Goal: Task Accomplishment & Management: Complete application form

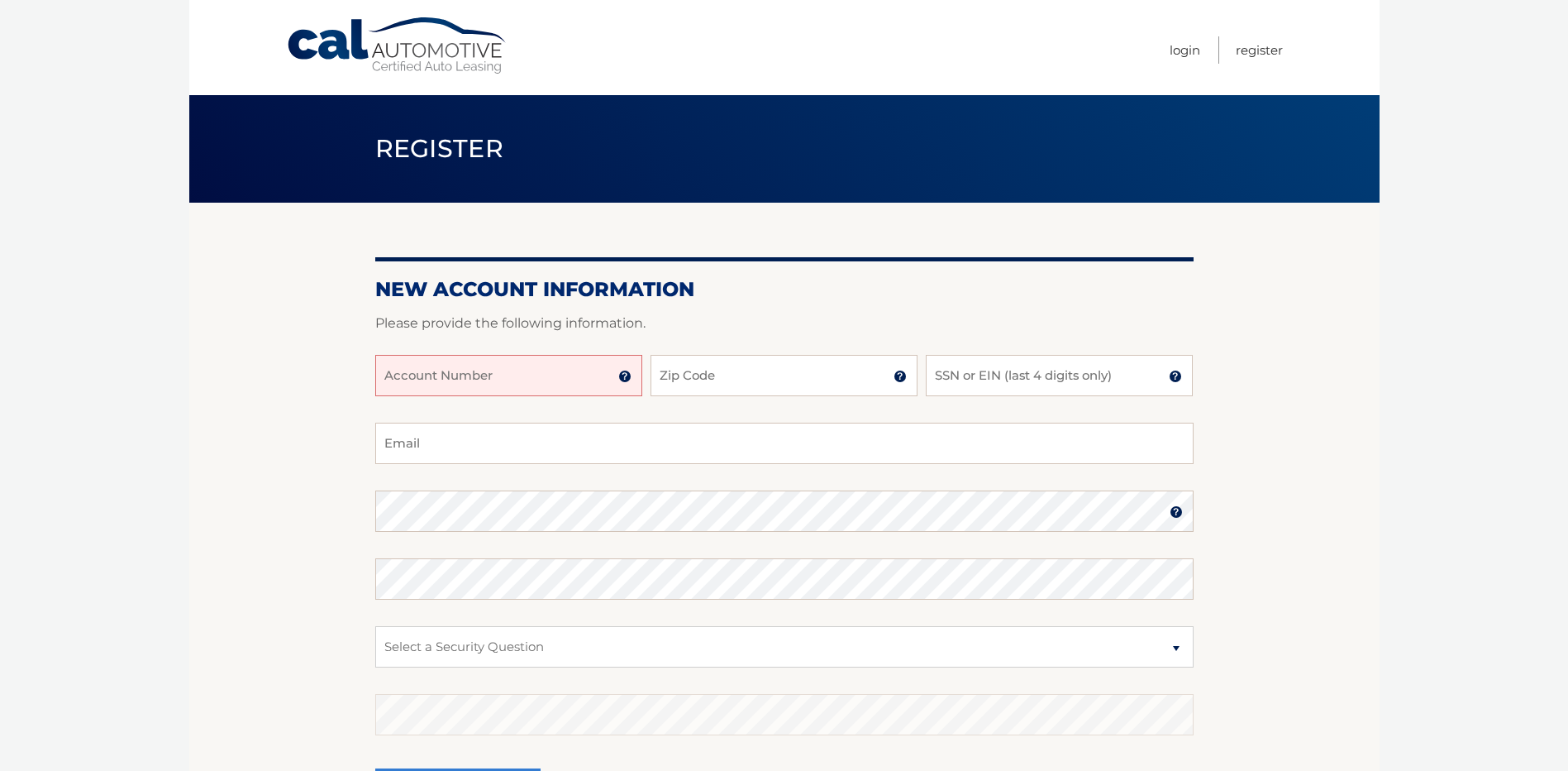
click at [531, 366] on input "Account Number" at bounding box center [509, 375] width 267 height 41
type input "44455561984"
click at [694, 382] on input "Zip Code" at bounding box center [784, 375] width 267 height 41
type input "08859"
click at [1052, 383] on input "SSN or EIN (last 4 digits only)" at bounding box center [1059, 375] width 267 height 41
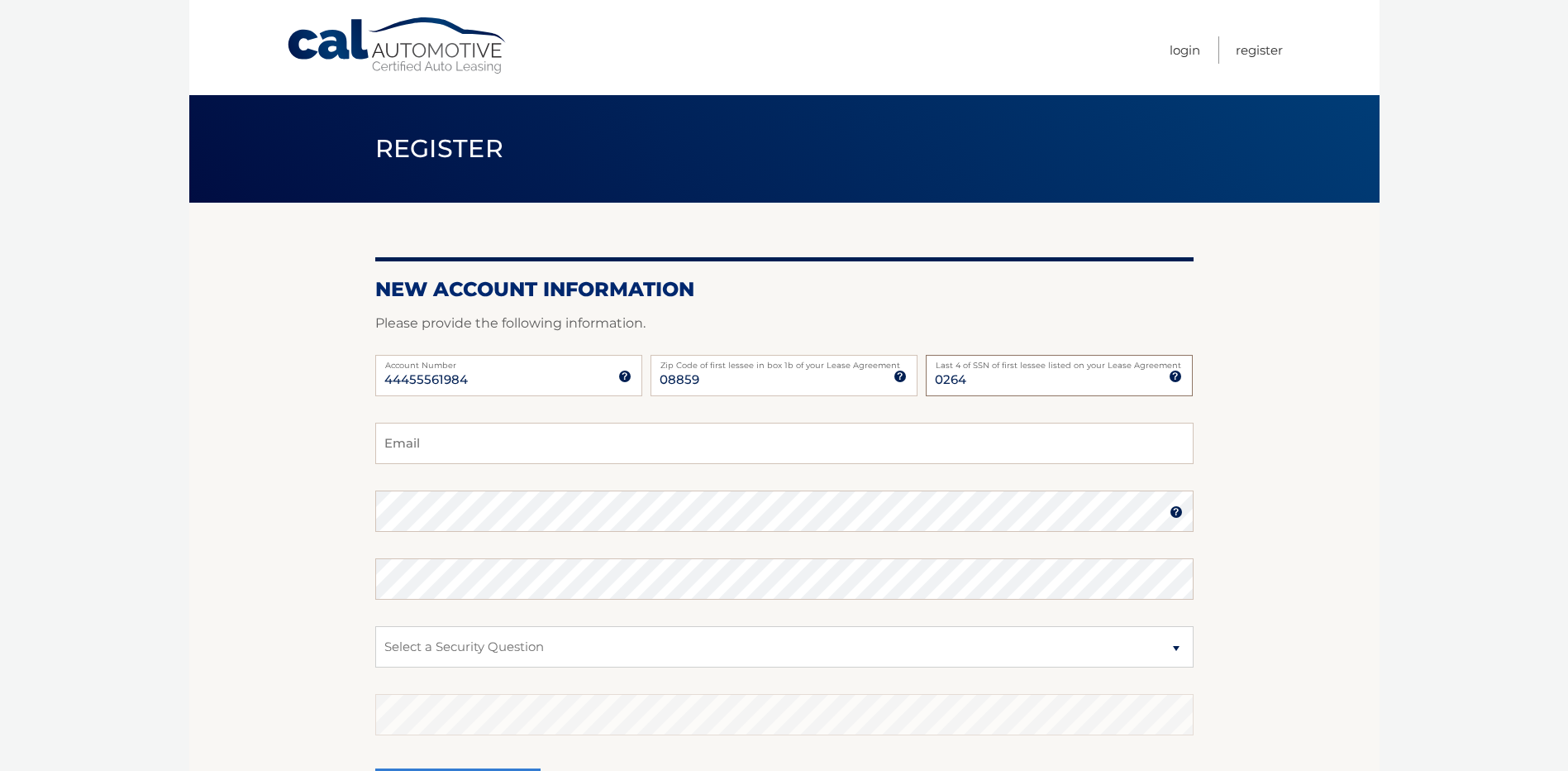
type input "0264"
click at [666, 444] on input "Email" at bounding box center [784, 443] width 818 height 41
type input "plsllcg@gmail.com"
click at [583, 648] on select "Select a Security Question What was the name of your elementary school? What is…" at bounding box center [784, 646] width 818 height 41
select select "1"
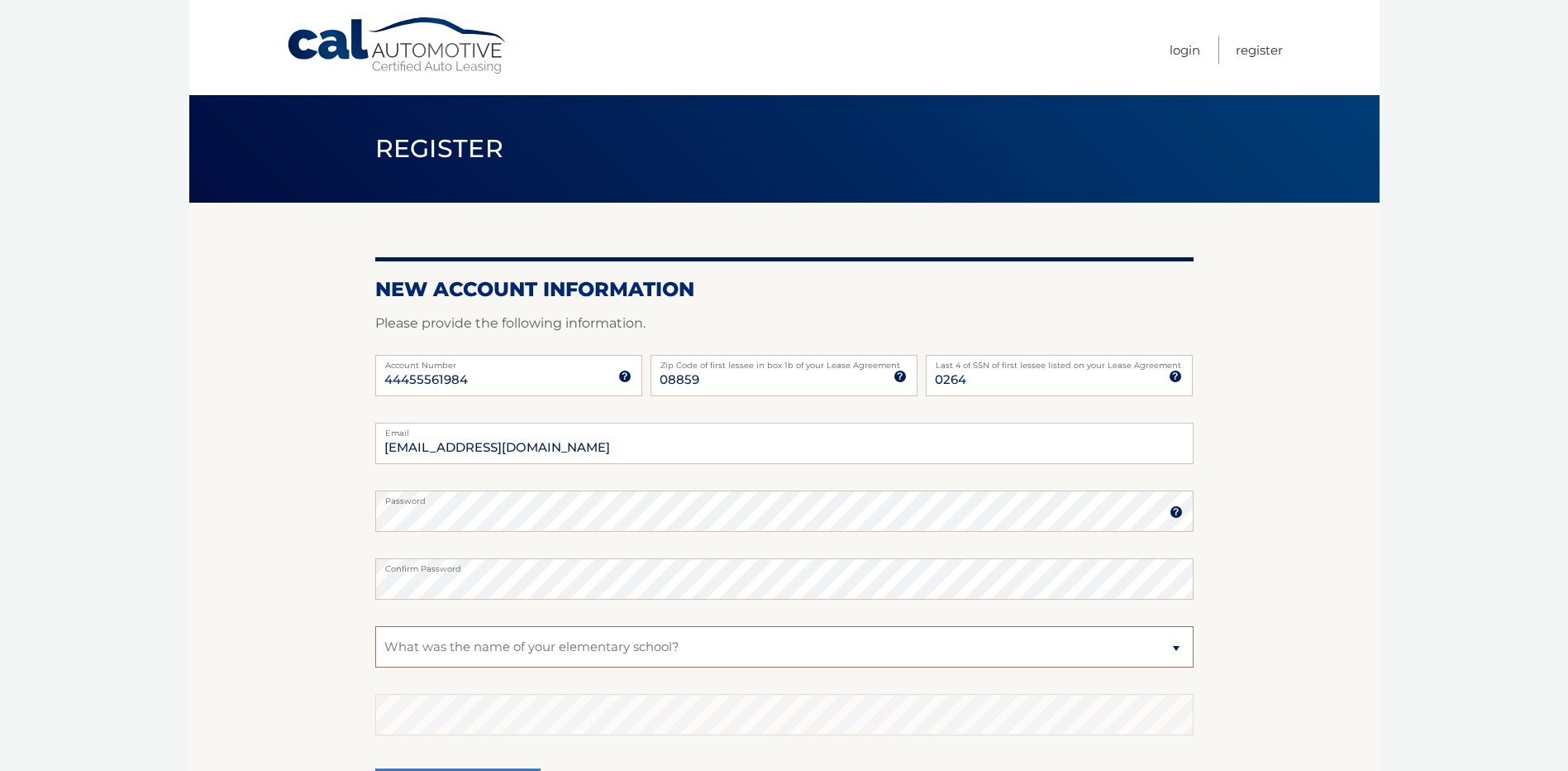
click at [375, 626] on select "Select a Security Question What was the name of your elementary school? What is…" at bounding box center [784, 646] width 818 height 41
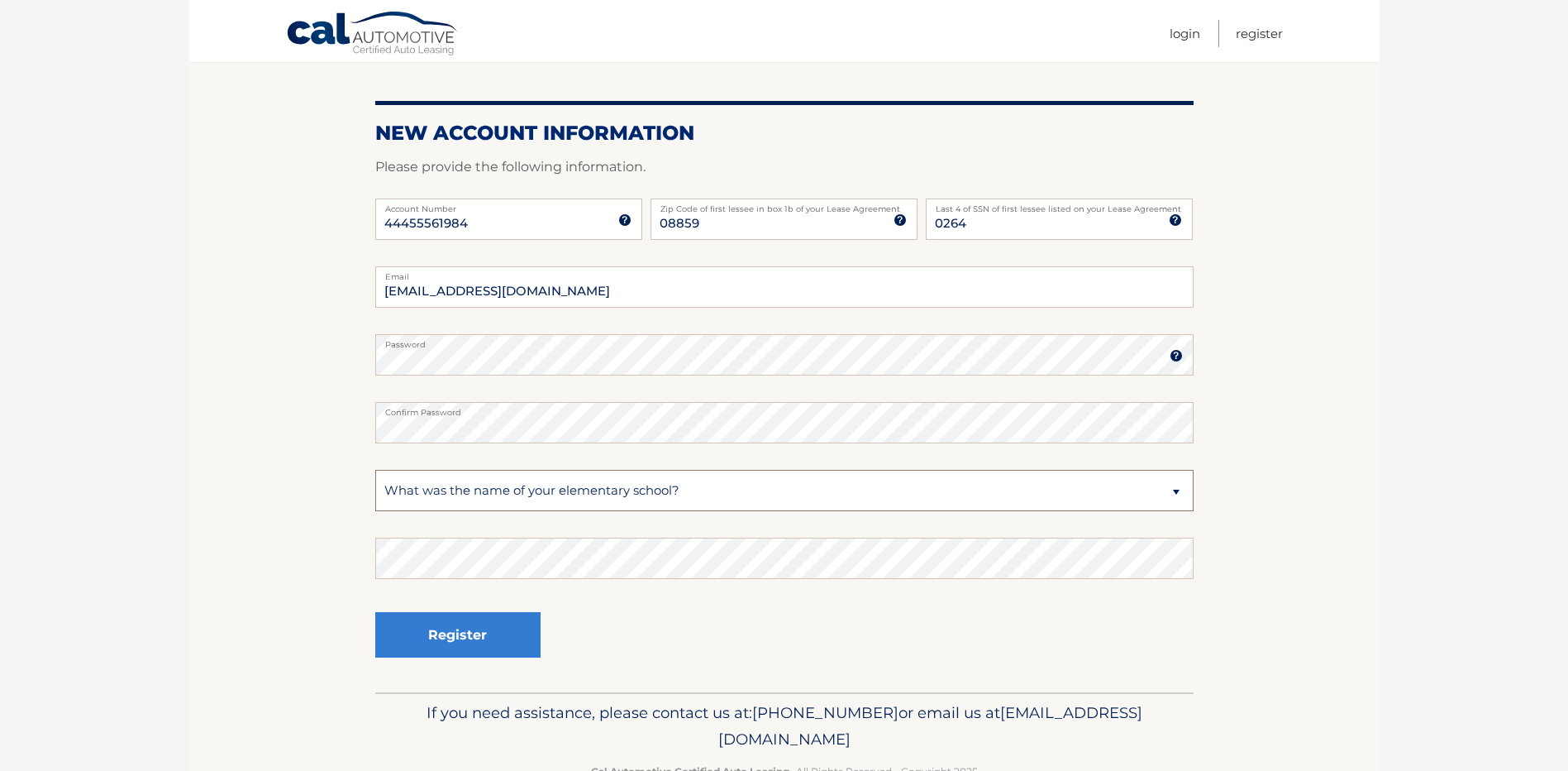
scroll to position [166, 0]
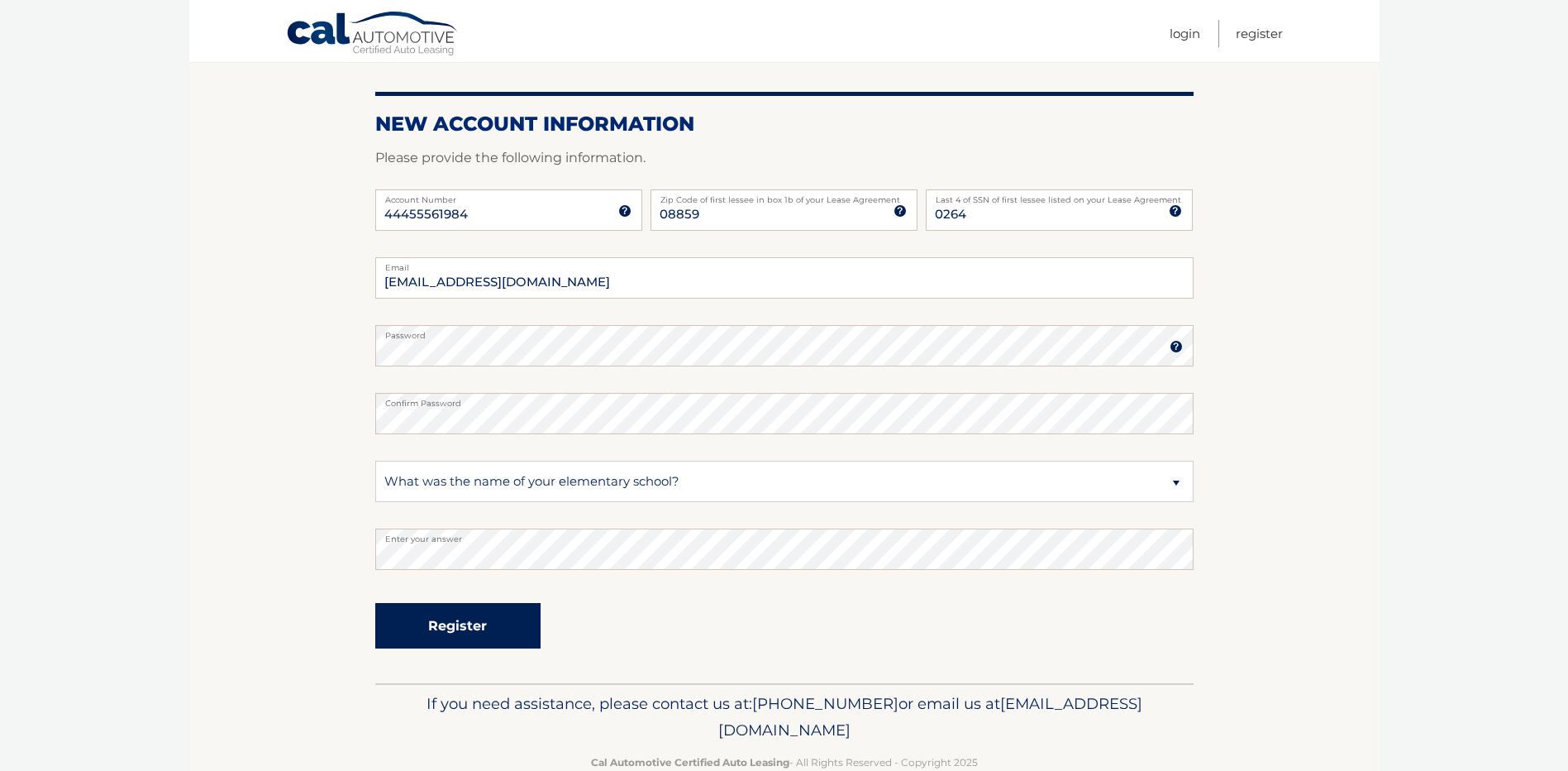
click at [491, 627] on button "Register" at bounding box center [458, 625] width 166 height 45
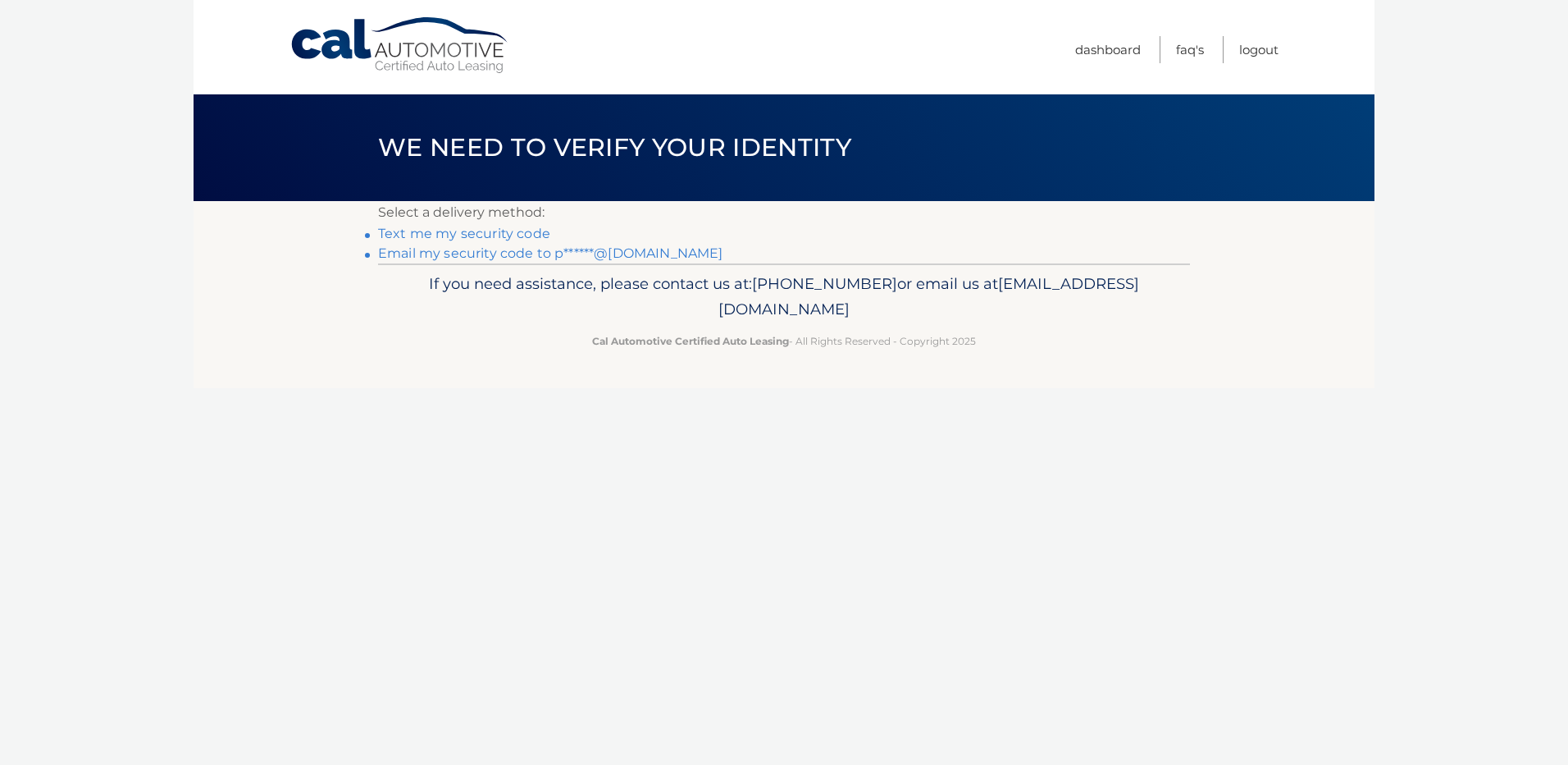
click at [483, 231] on link "Text me my security code" at bounding box center [464, 233] width 172 height 16
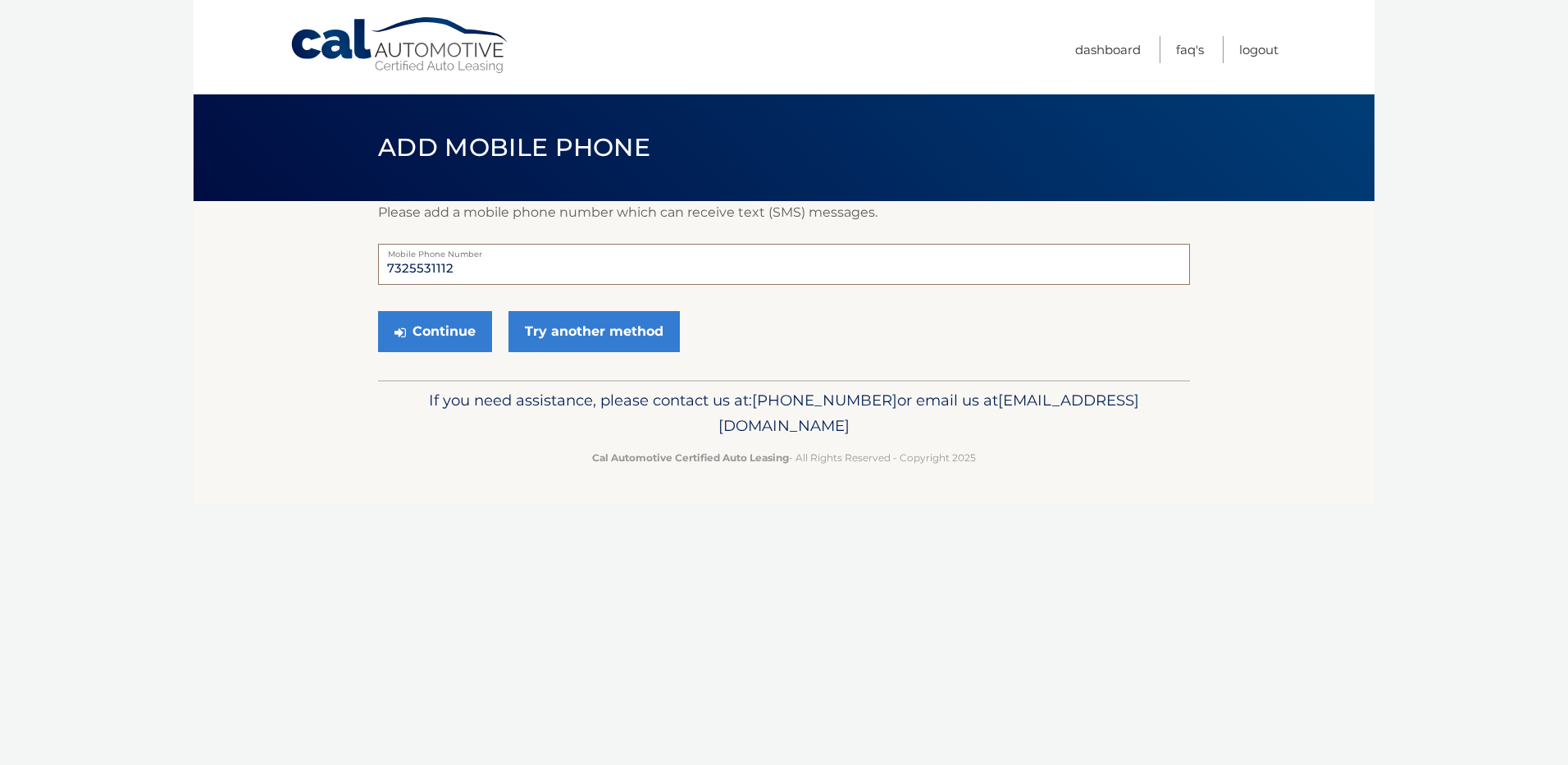
drag, startPoint x: 492, startPoint y: 276, endPoint x: 294, endPoint y: 250, distance: 199.7
click at [295, 250] on section "Please add a mobile phone number which can receive text (SMS) messages. 7325531…" at bounding box center [784, 290] width 1181 height 179
type input "9178822402"
click at [456, 333] on button "Continue" at bounding box center [435, 332] width 114 height 41
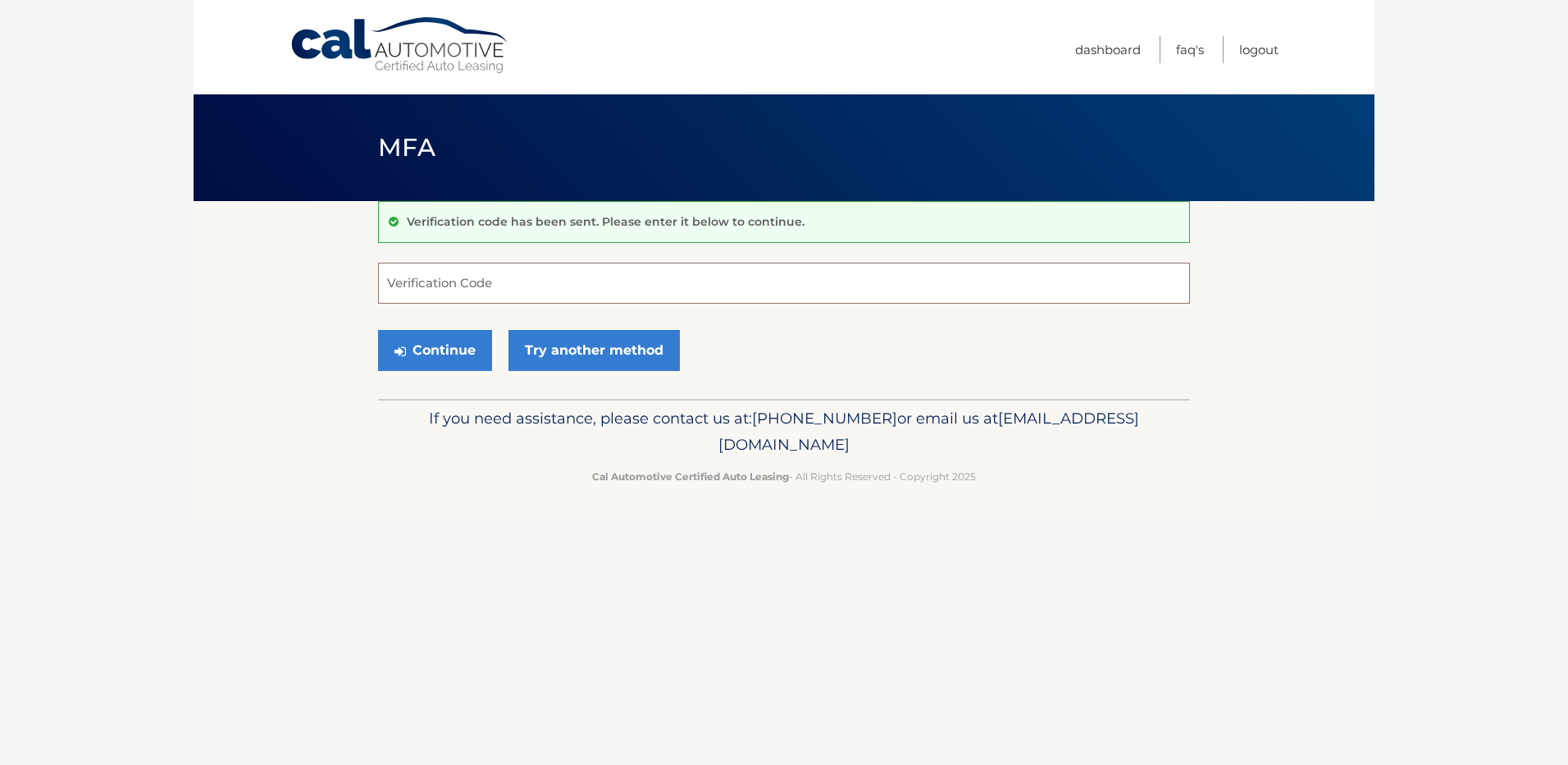
click at [561, 293] on input "Verification Code" at bounding box center [784, 283] width 811 height 41
type input "037317"
click at [442, 366] on button "Continue" at bounding box center [435, 350] width 114 height 41
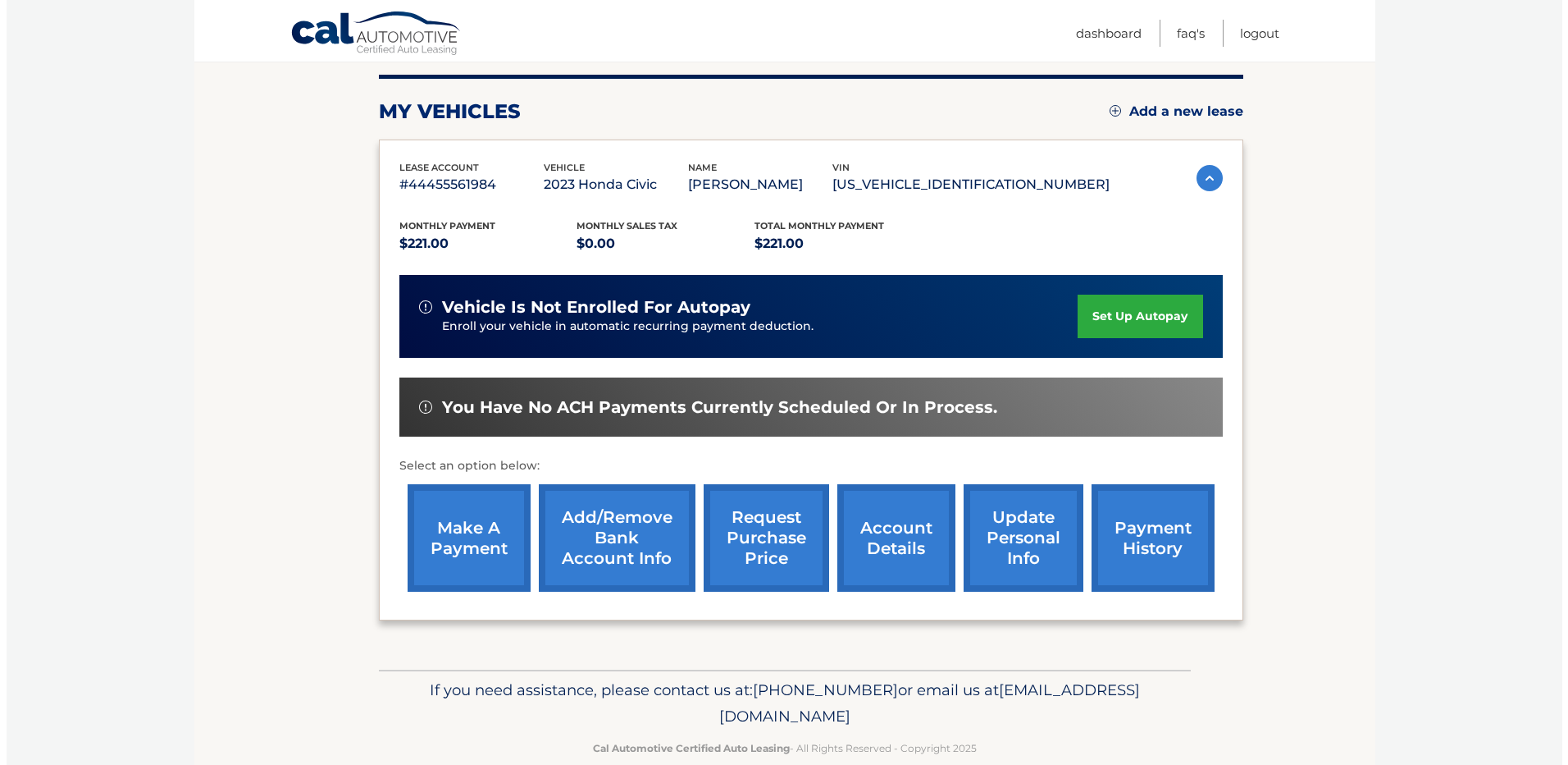
scroll to position [230, 0]
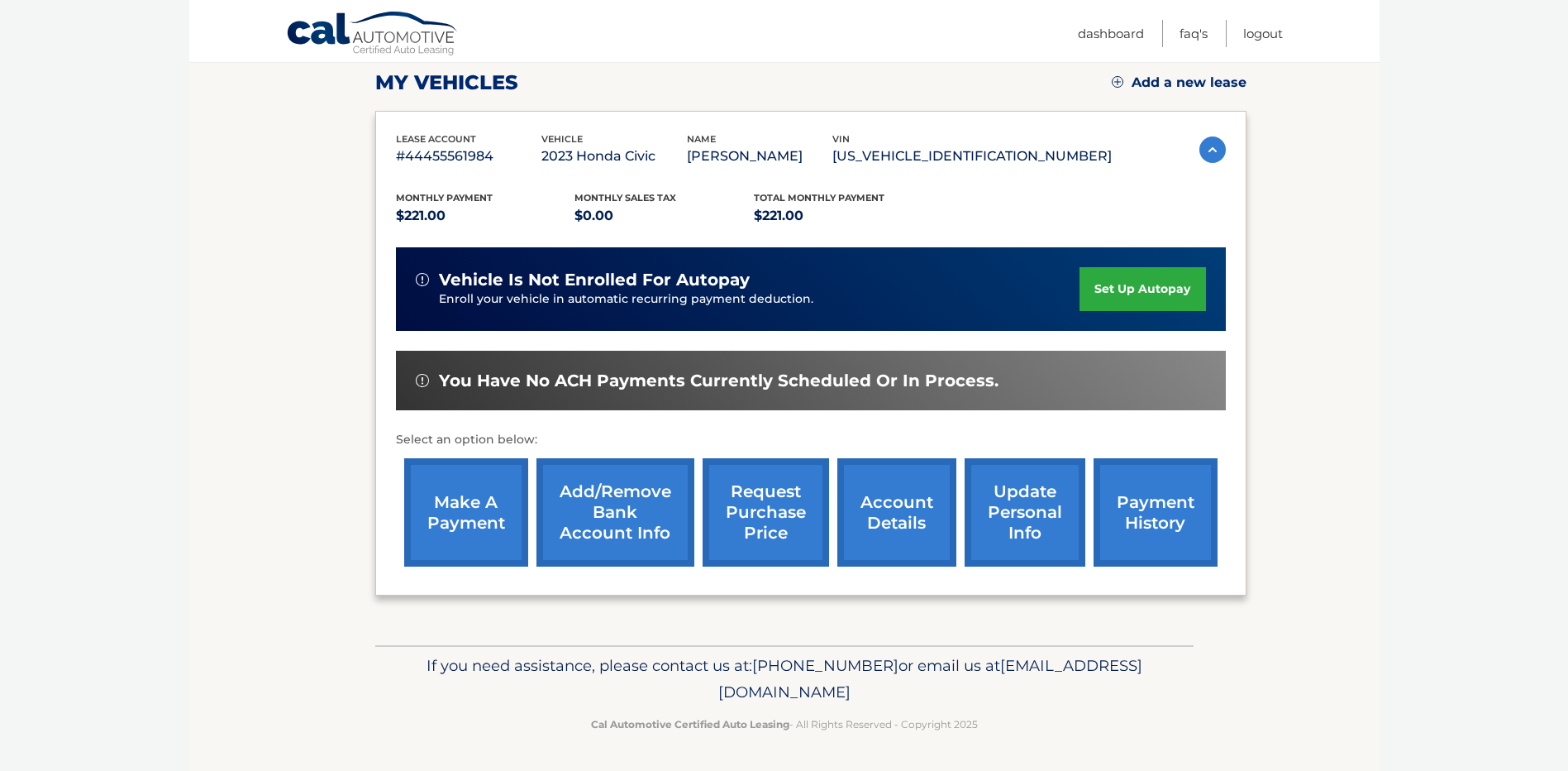
click at [783, 537] on link "request purchase price" at bounding box center [766, 513] width 127 height 109
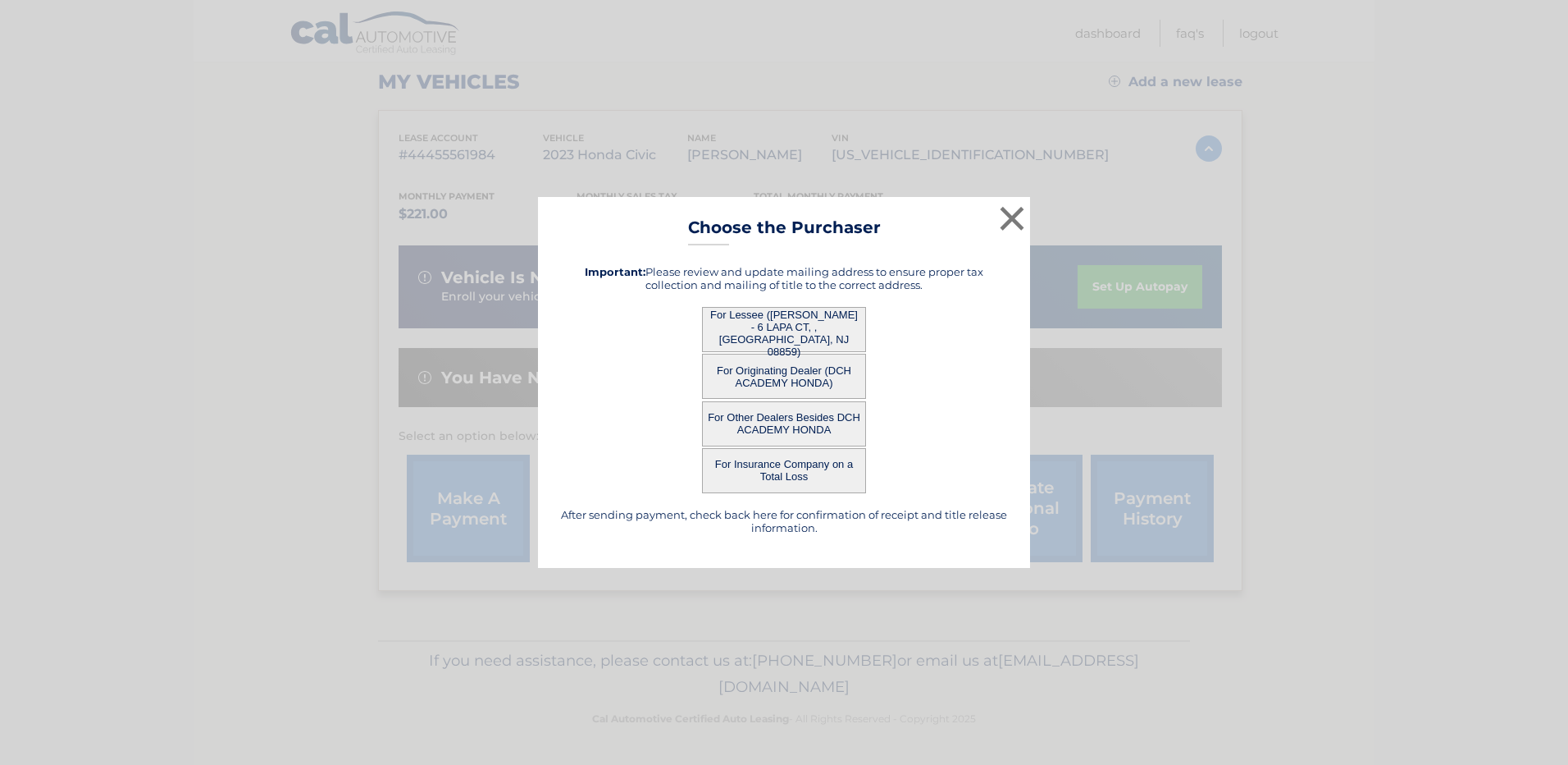
click at [777, 321] on button "For Lessee ([PERSON_NAME] - 6 LAPA CT, , [GEOGRAPHIC_DATA], NJ 08859)" at bounding box center [784, 329] width 164 height 45
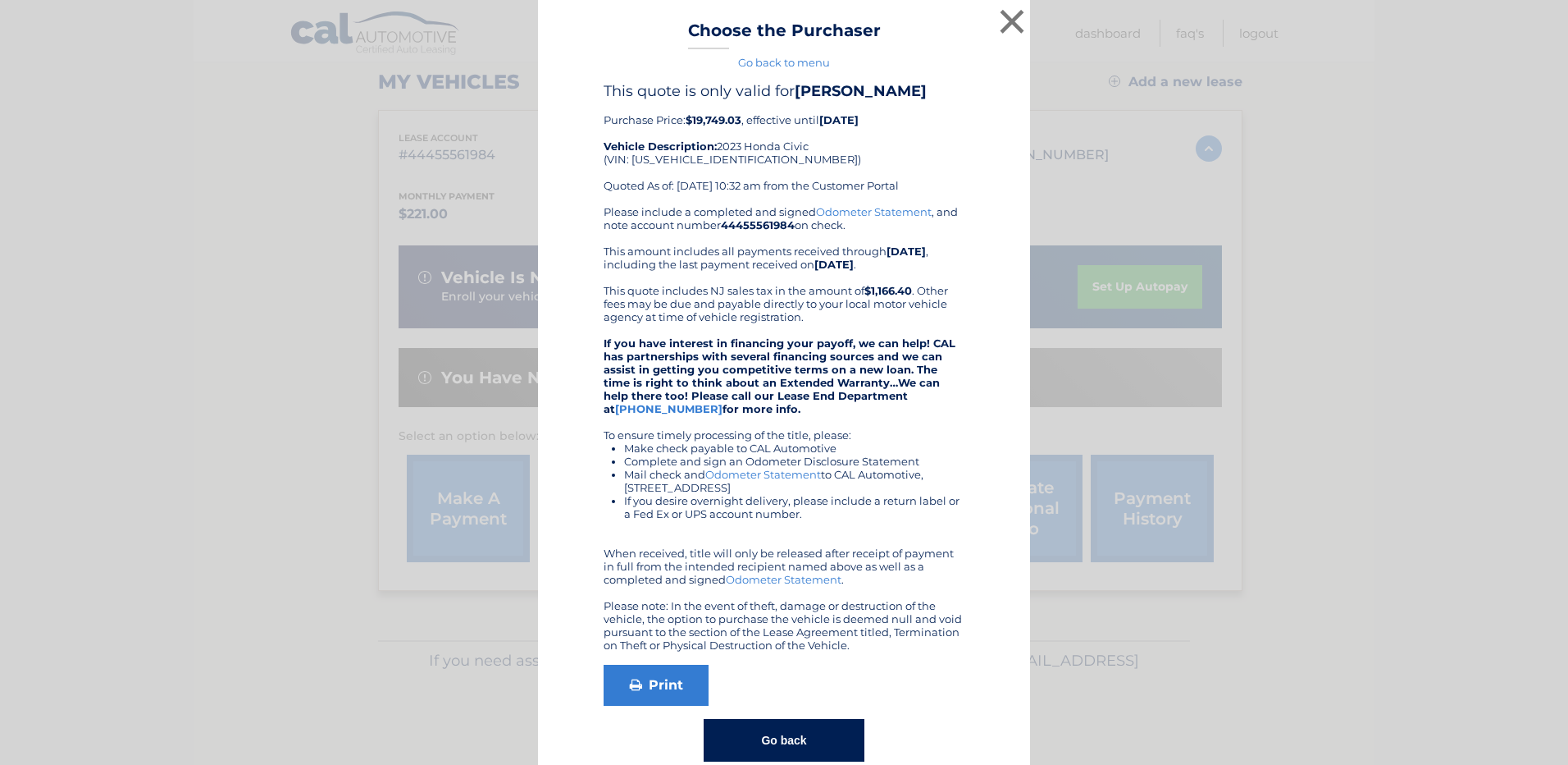
click at [777, 321] on div "Please include a completed and signed Odometer Statement , and note account num…" at bounding box center [784, 428] width 361 height 447
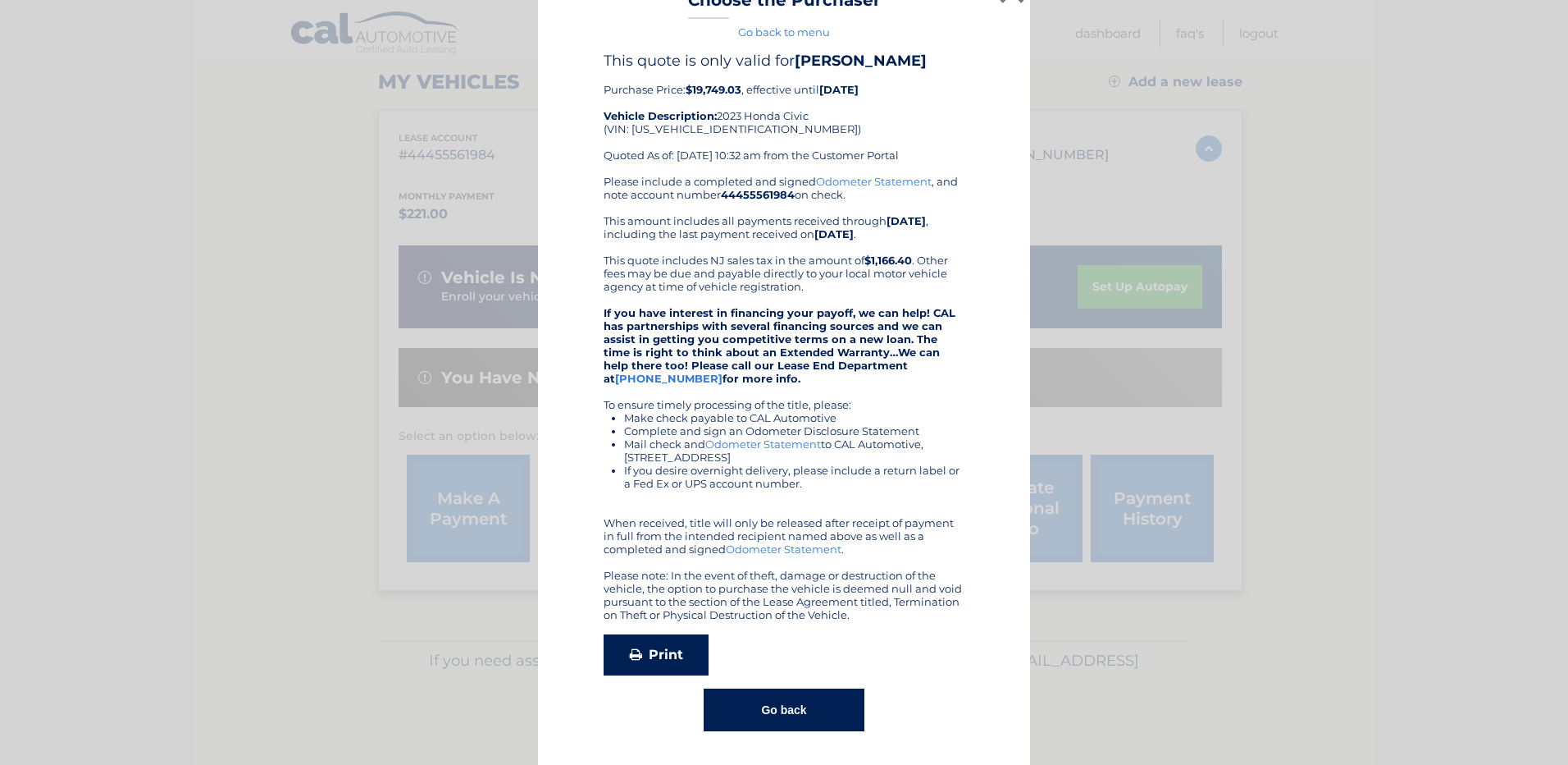
click at [651, 652] on link "Print" at bounding box center [656, 654] width 105 height 41
click at [750, 702] on button "Go back" at bounding box center [783, 709] width 160 height 42
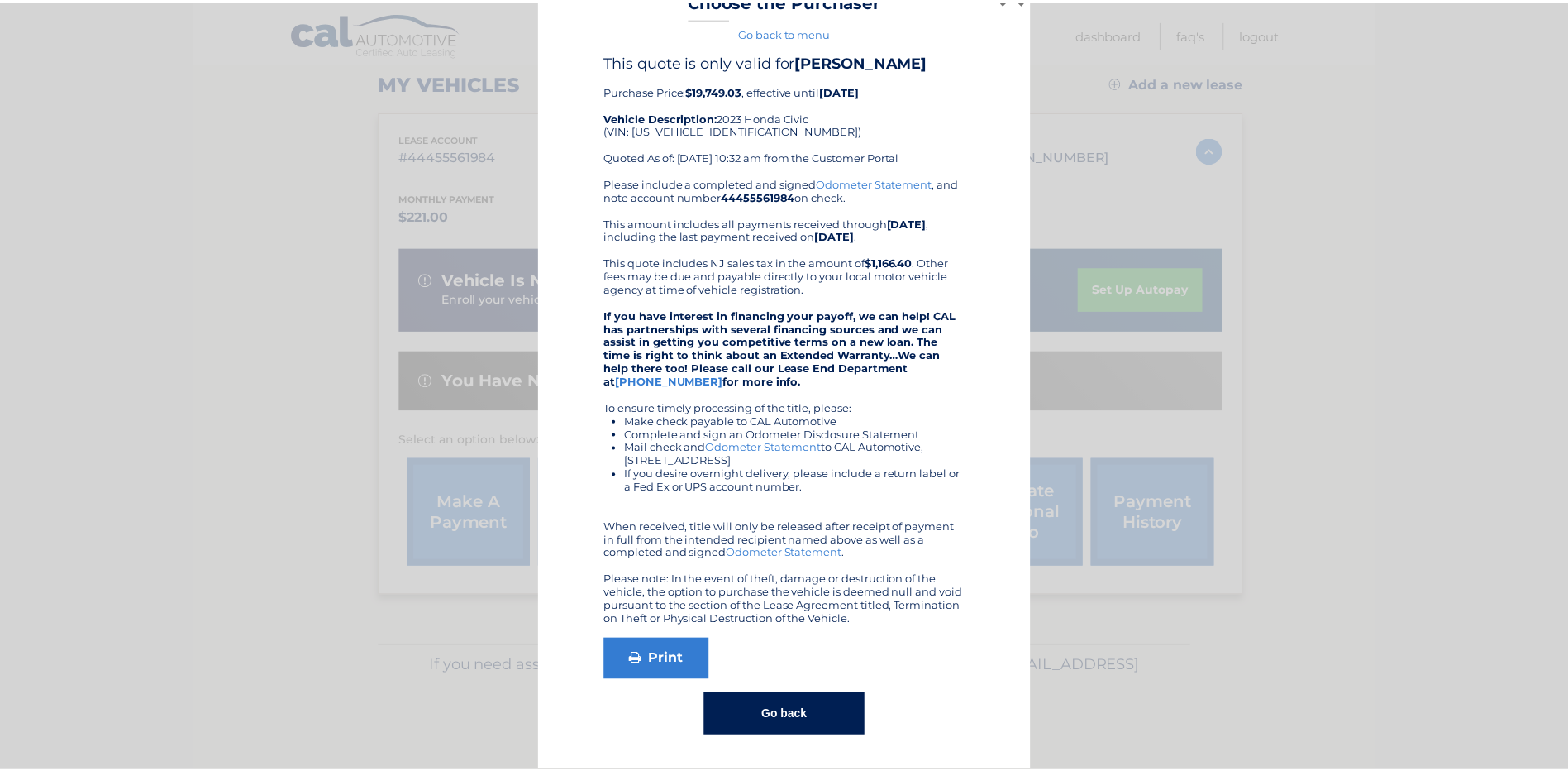
scroll to position [0, 0]
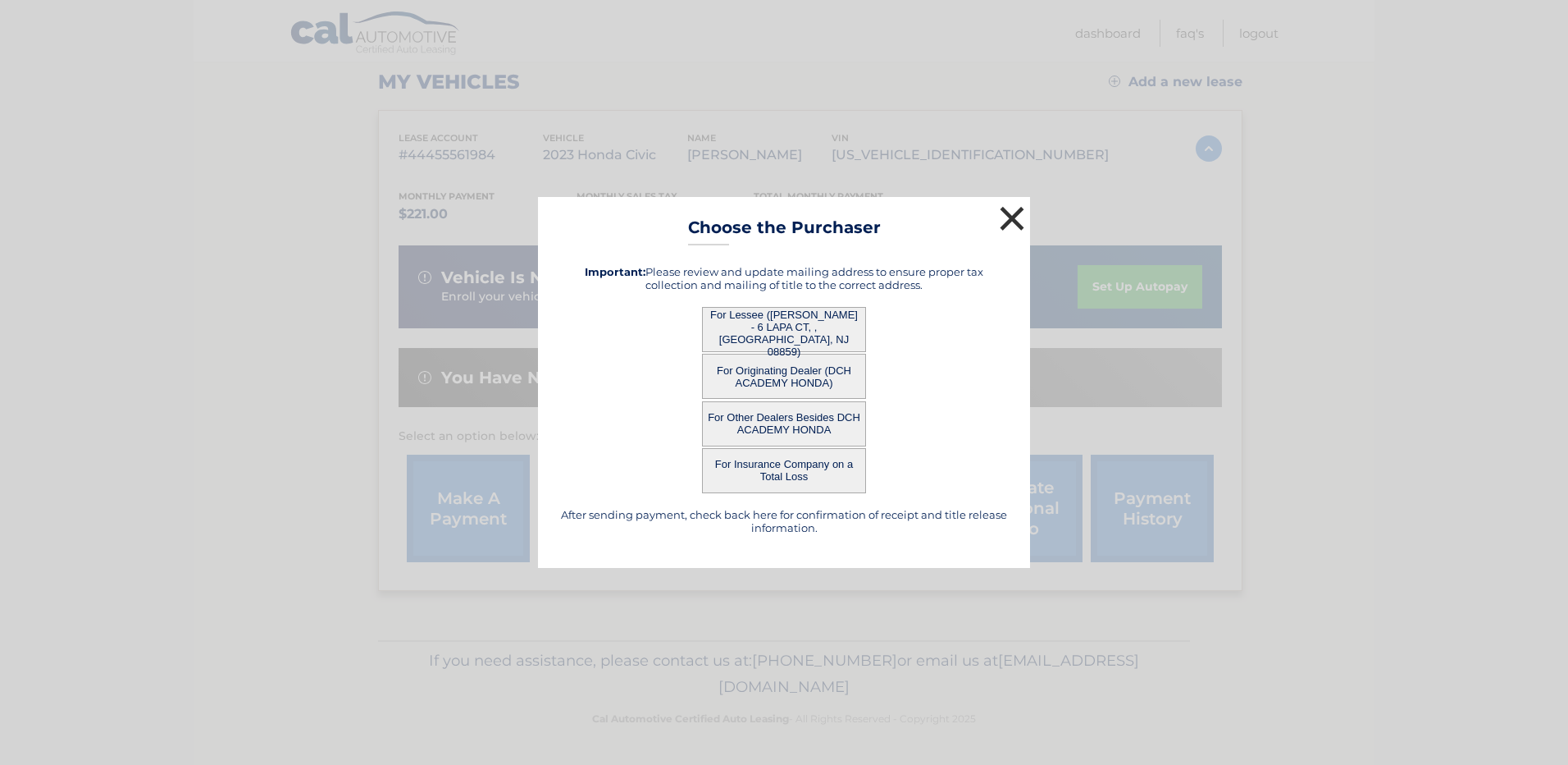
click at [1005, 206] on button "×" at bounding box center [1011, 218] width 33 height 33
